Goal: Register for event/course

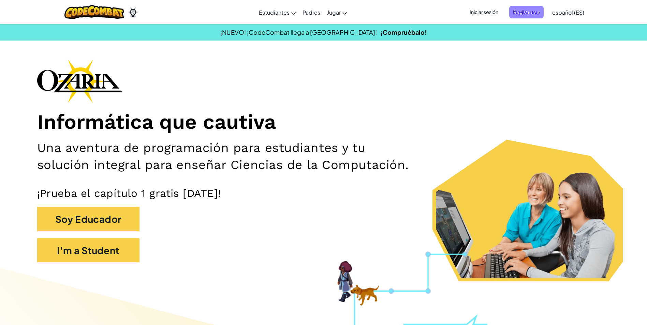
click at [534, 11] on span "Registrarse" at bounding box center [526, 12] width 34 height 13
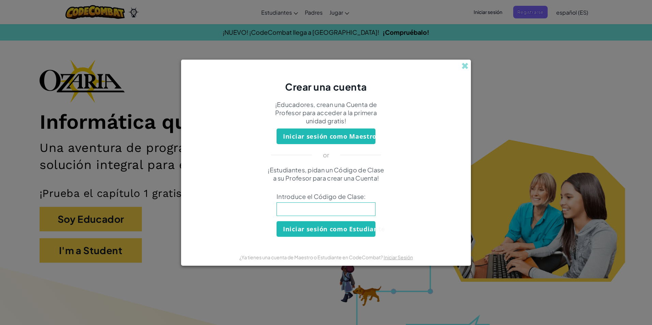
click at [318, 204] on input at bounding box center [326, 210] width 99 height 14
type input "HelpEggNight"
drag, startPoint x: 315, startPoint y: 231, endPoint x: 287, endPoint y: 230, distance: 28.0
drag, startPoint x: 286, startPoint y: 230, endPoint x: 9, endPoint y: 194, distance: 280.0
click at [9, 194] on div "Crear una cuenta ¡Educadores, crean una Cuenta de Profesor para acceder a la pr…" at bounding box center [326, 162] width 652 height 325
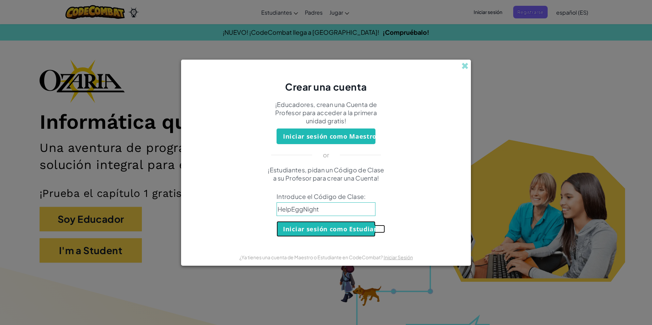
click at [344, 229] on button "Iniciar sesión como Estudiante" at bounding box center [326, 229] width 99 height 16
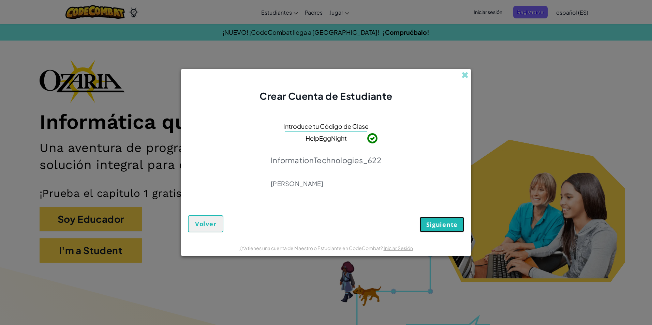
click at [444, 221] on span "Siguiente" at bounding box center [441, 225] width 31 height 8
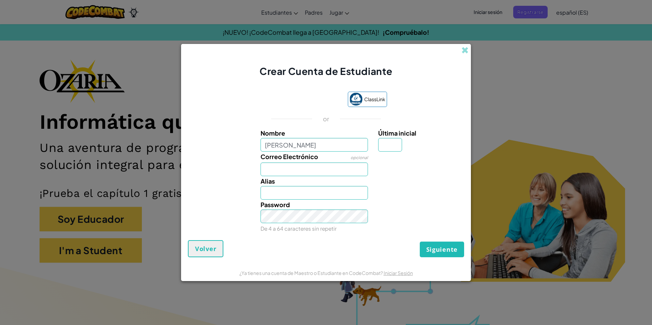
type input "Frifa Sofia Rivera Montaño"
click at [343, 166] on input "Correo Electrónico" at bounding box center [315, 170] width 108 height 14
click at [349, 166] on input "Correo Electrónico" at bounding box center [315, 170] width 108 height 14
type input "[EMAIL_ADDRESS][DOMAIN_NAME]"
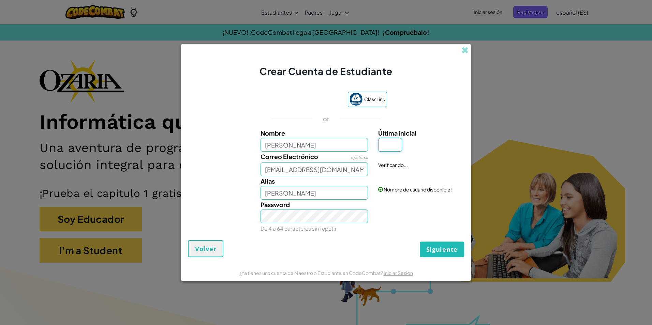
click at [392, 146] on input "Última inicial" at bounding box center [390, 145] width 24 height 14
type input "F"
type input "Frifa Sofia Rivera MontañoF"
click at [273, 146] on input "Frifa Sofia Rivera Montaño" at bounding box center [315, 145] width 108 height 14
type input "[PERSON_NAME]"
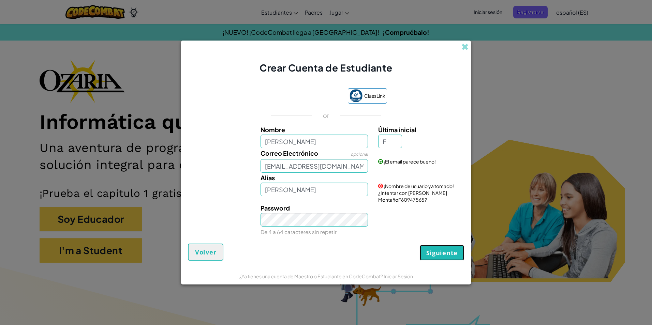
click at [441, 255] on span "Siguiente" at bounding box center [441, 253] width 31 height 8
click at [358, 189] on input "Frida Sofia Rivera MontañoF" at bounding box center [315, 190] width 108 height 14
type input "[PERSON_NAME] 2514"
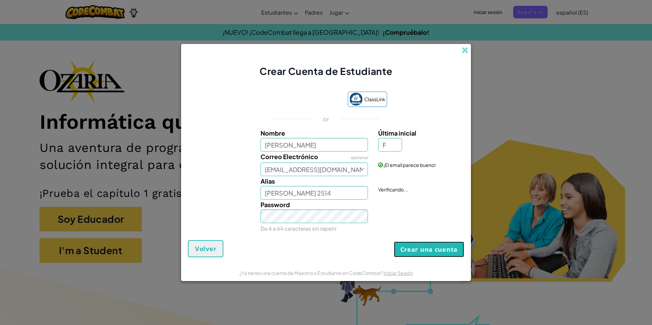
click at [415, 254] on button "Crear una cuenta" at bounding box center [429, 250] width 70 height 16
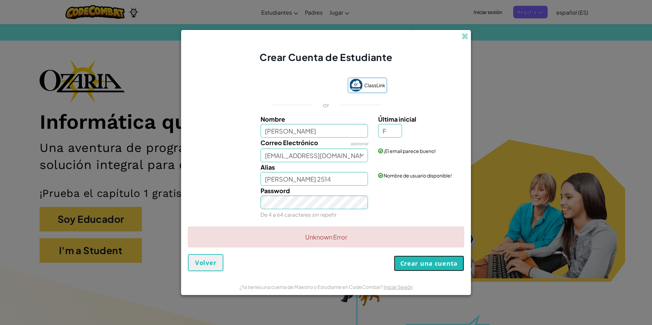
click at [440, 261] on button "Crear una cuenta" at bounding box center [429, 264] width 70 height 16
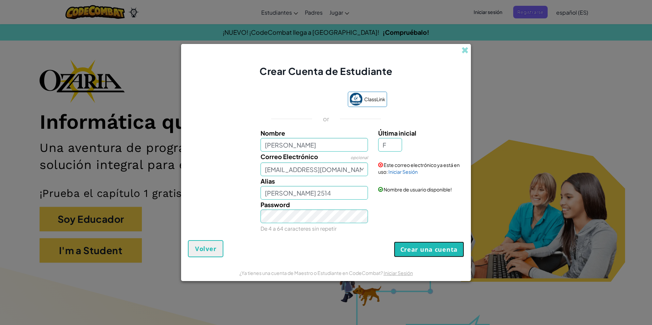
click at [424, 251] on button "Crear una cuenta" at bounding box center [429, 250] width 70 height 16
click at [402, 174] on link "Iniciar Sesión" at bounding box center [403, 172] width 29 height 6
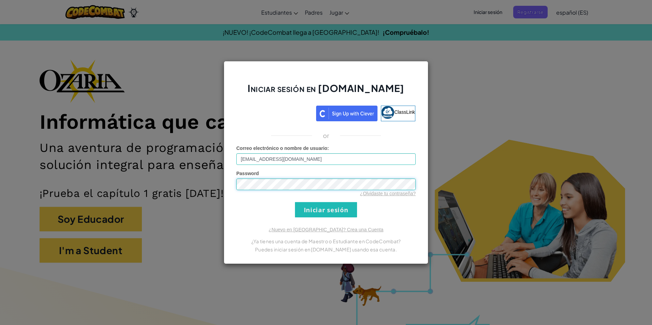
click at [228, 180] on div "Iniciar sesión en Ozaria.com ClassLink or Error desconocido. Correo electrónico…" at bounding box center [326, 162] width 205 height 203
click at [335, 216] on input "Iniciar sesión" at bounding box center [326, 209] width 62 height 15
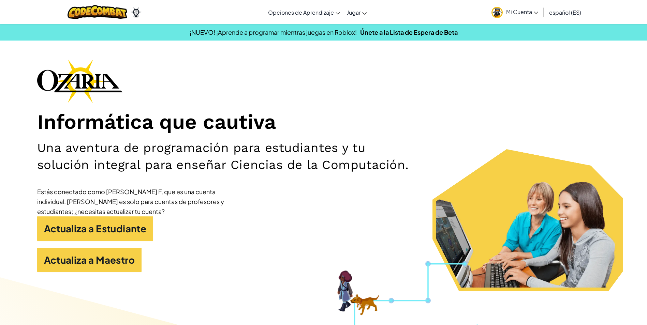
click at [502, 12] on img at bounding box center [497, 12] width 11 height 11
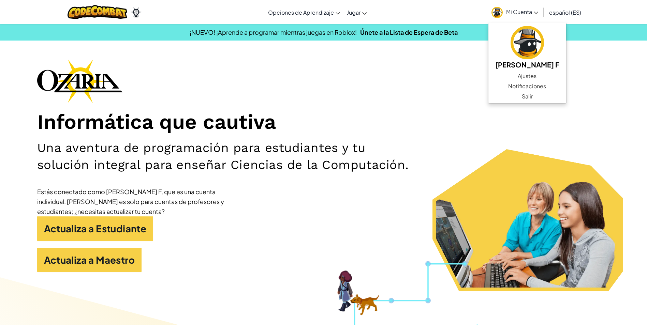
click at [273, 107] on div "Informática que cautiva Una aventura de programación para estudiantes y tu solu…" at bounding box center [323, 169] width 573 height 220
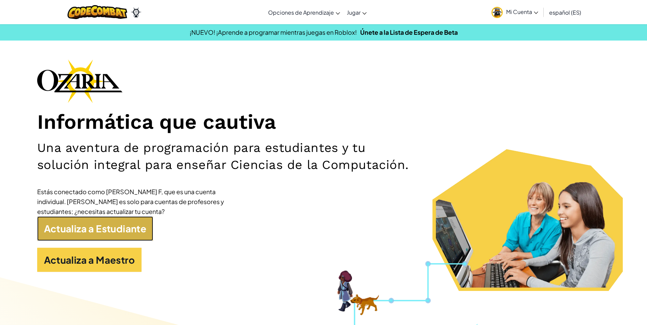
click at [107, 225] on link "Actualiza a Estudiante" at bounding box center [95, 229] width 116 height 25
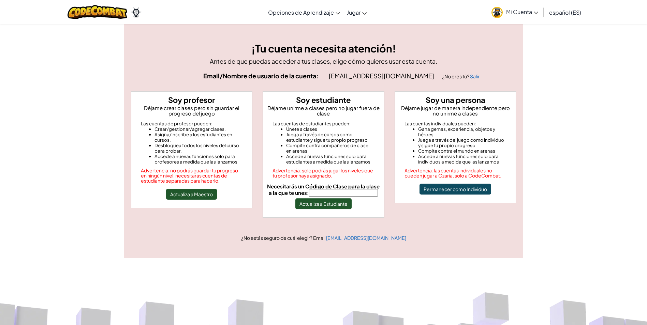
click at [326, 191] on input "Necesitarás un Código de Clase para la clase a la que te unes:" at bounding box center [343, 193] width 69 height 8
type input "HelpEggNight"
click at [334, 207] on button "Actualiza a Estudiante" at bounding box center [323, 204] width 56 height 11
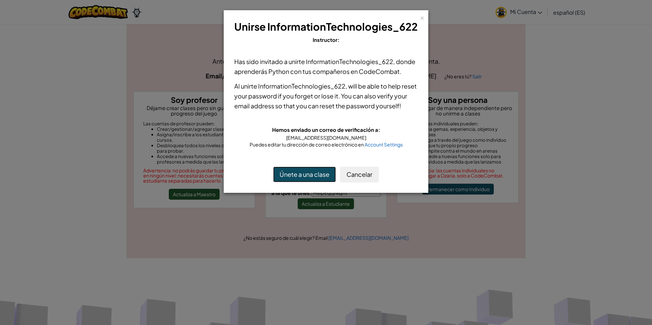
click at [311, 176] on button "Únete a una clase" at bounding box center [304, 175] width 63 height 16
click at [366, 170] on button "Cancelar" at bounding box center [359, 175] width 39 height 16
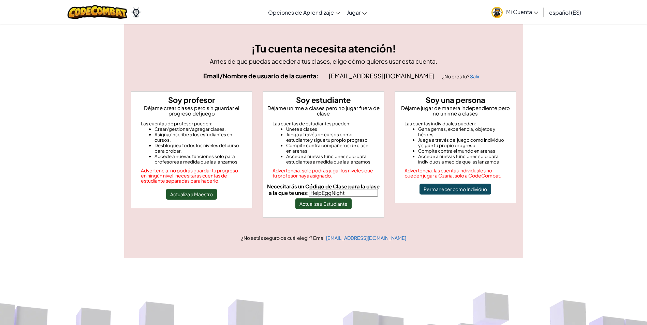
click at [520, 9] on span "Mi Cuenta" at bounding box center [522, 11] width 32 height 7
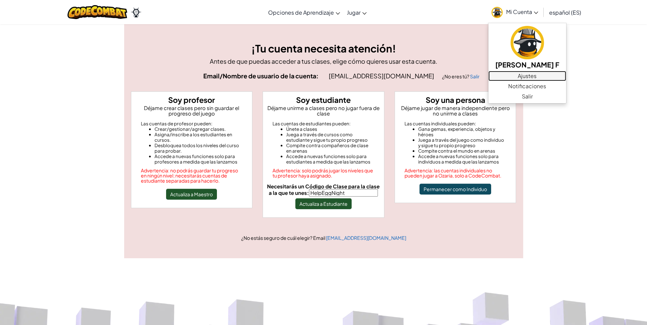
click at [557, 78] on link "Ajustes" at bounding box center [528, 76] width 78 height 10
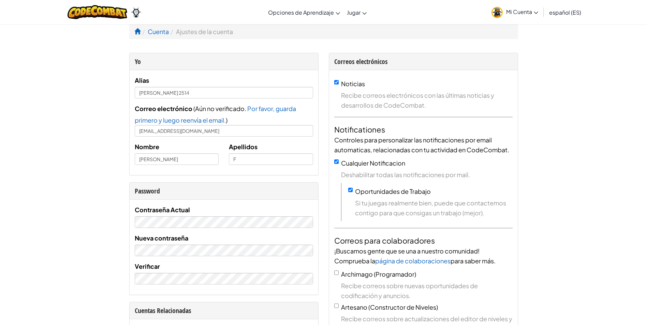
click at [496, 13] on img at bounding box center [497, 12] width 11 height 11
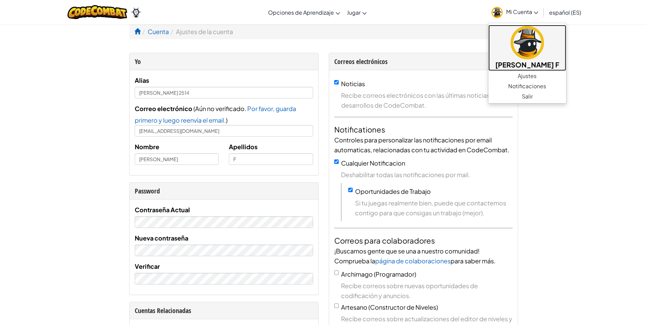
click at [544, 48] on img at bounding box center [527, 42] width 33 height 33
